Goal: Task Accomplishment & Management: Use online tool/utility

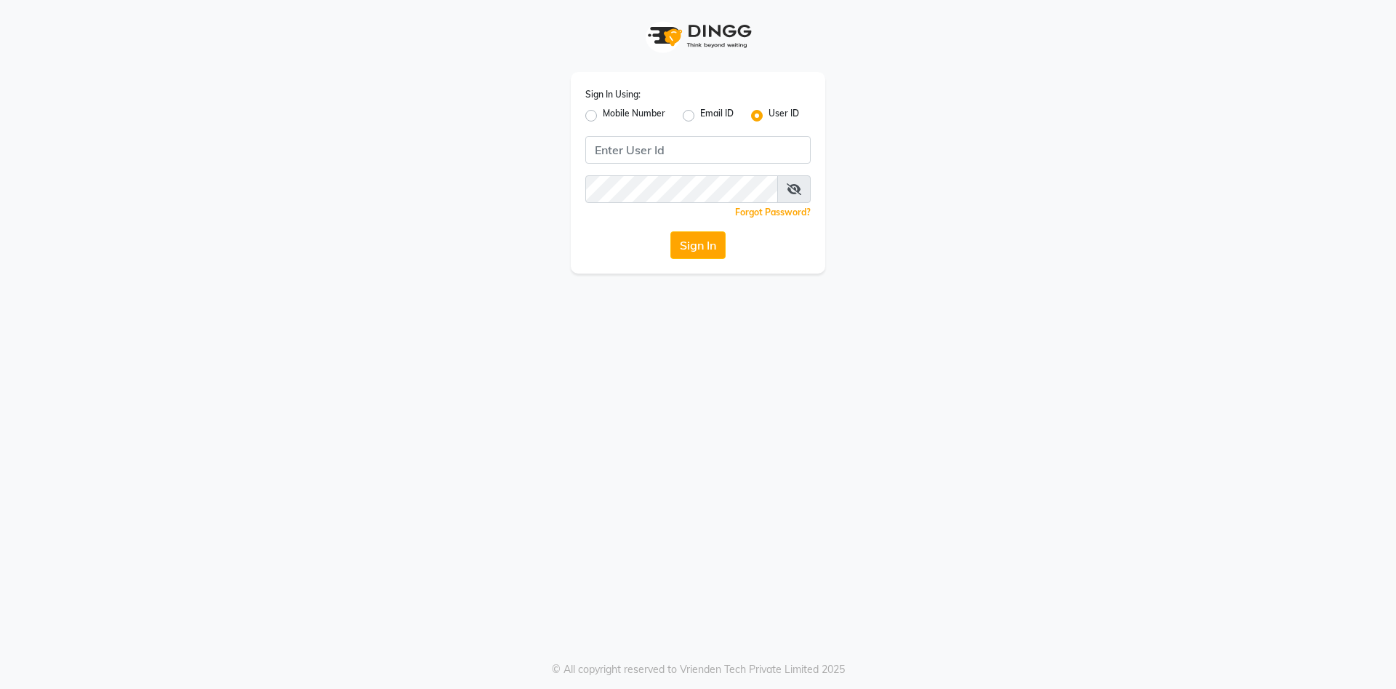
click at [603, 118] on label "Mobile Number" at bounding box center [634, 115] width 63 height 17
click at [603, 116] on input "Mobile Number" at bounding box center [607, 111] width 9 height 9
radio input "true"
radio input "false"
click at [659, 155] on input "Username" at bounding box center [722, 150] width 177 height 28
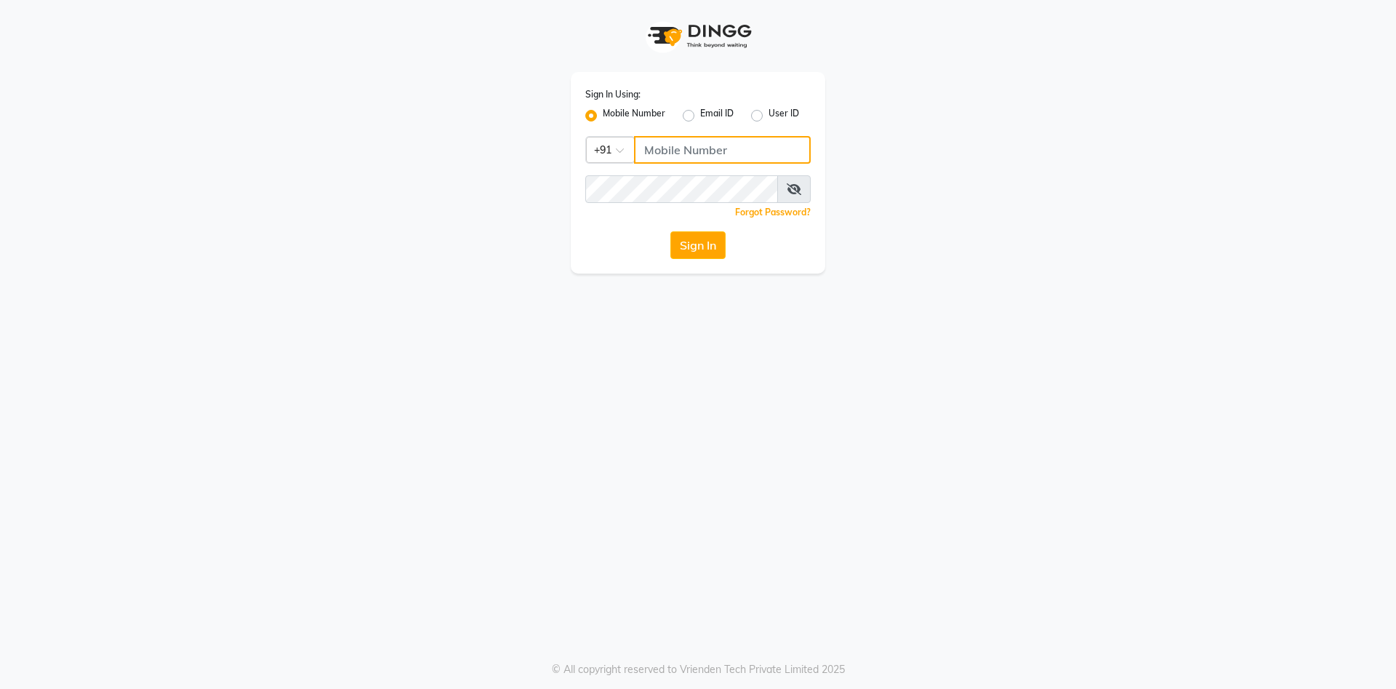
click at [664, 156] on input "Username" at bounding box center [722, 150] width 177 height 28
type input "9265804100"
click at [687, 252] on button "Sign In" at bounding box center [698, 245] width 55 height 28
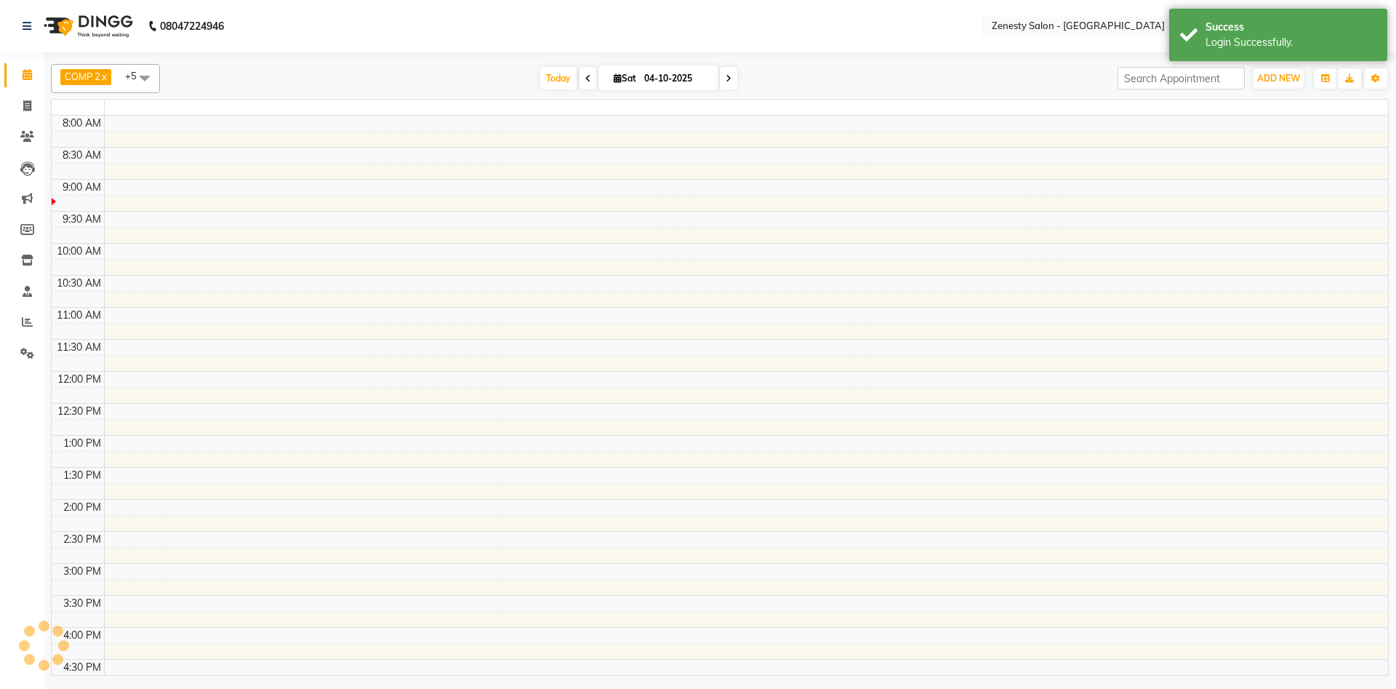
select select "en"
